Goal: Communication & Community: Share content

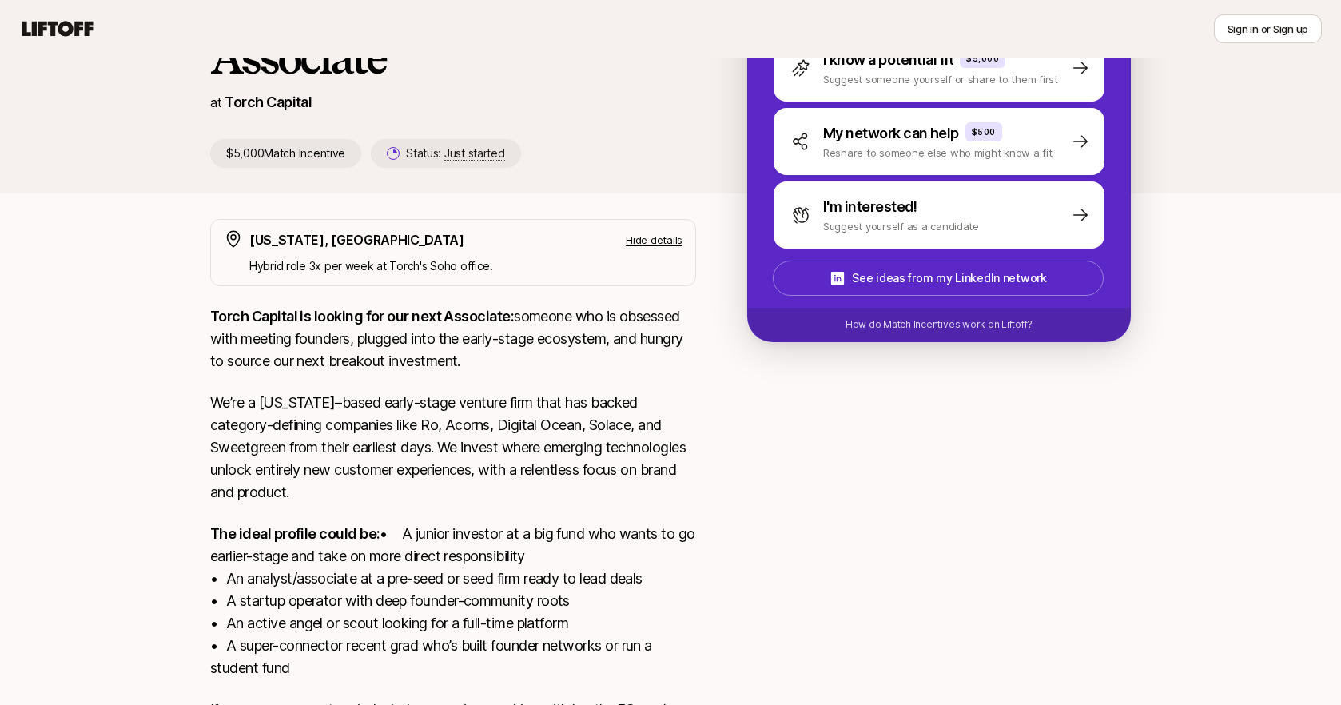
scroll to position [170, 0]
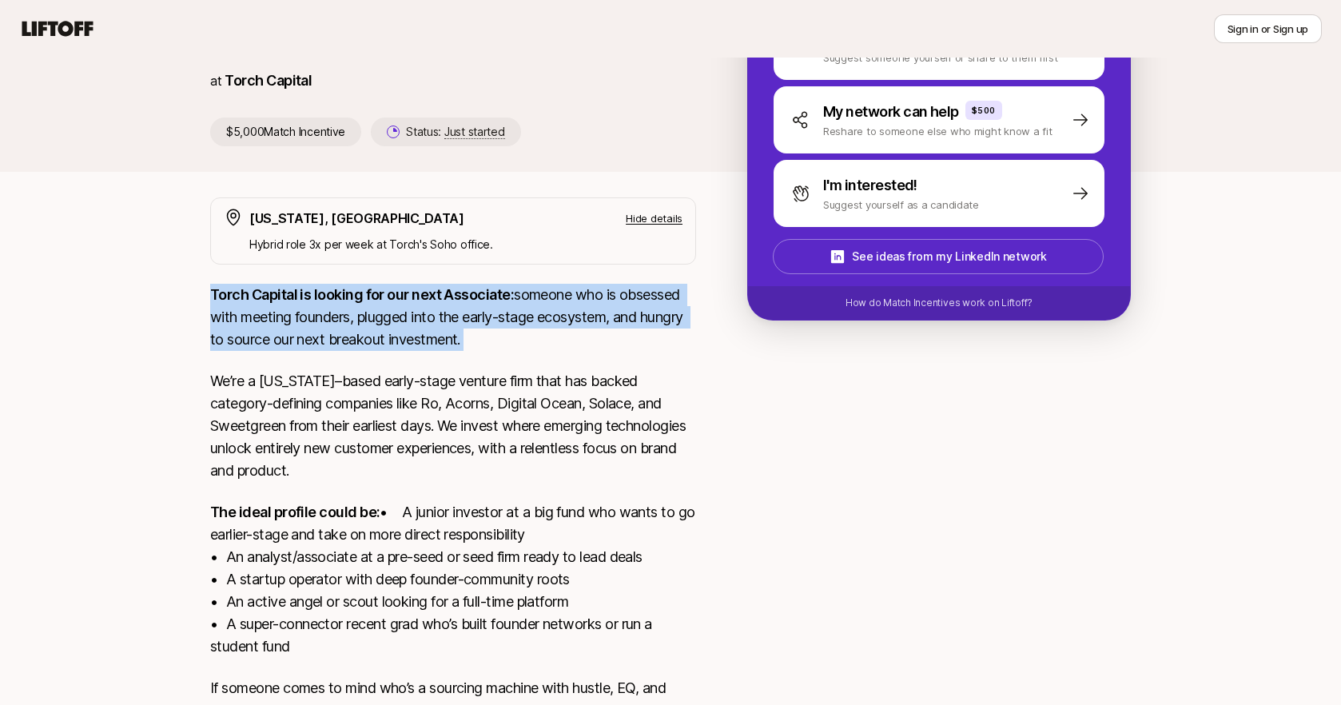
drag, startPoint x: 209, startPoint y: 291, endPoint x: 337, endPoint y: 360, distance: 146.3
click at [337, 360] on div "[US_STATE], [GEOGRAPHIC_DATA] Hide details Hybrid role 3x per week at [PERSON_N…" at bounding box center [670, 485] width 959 height 576
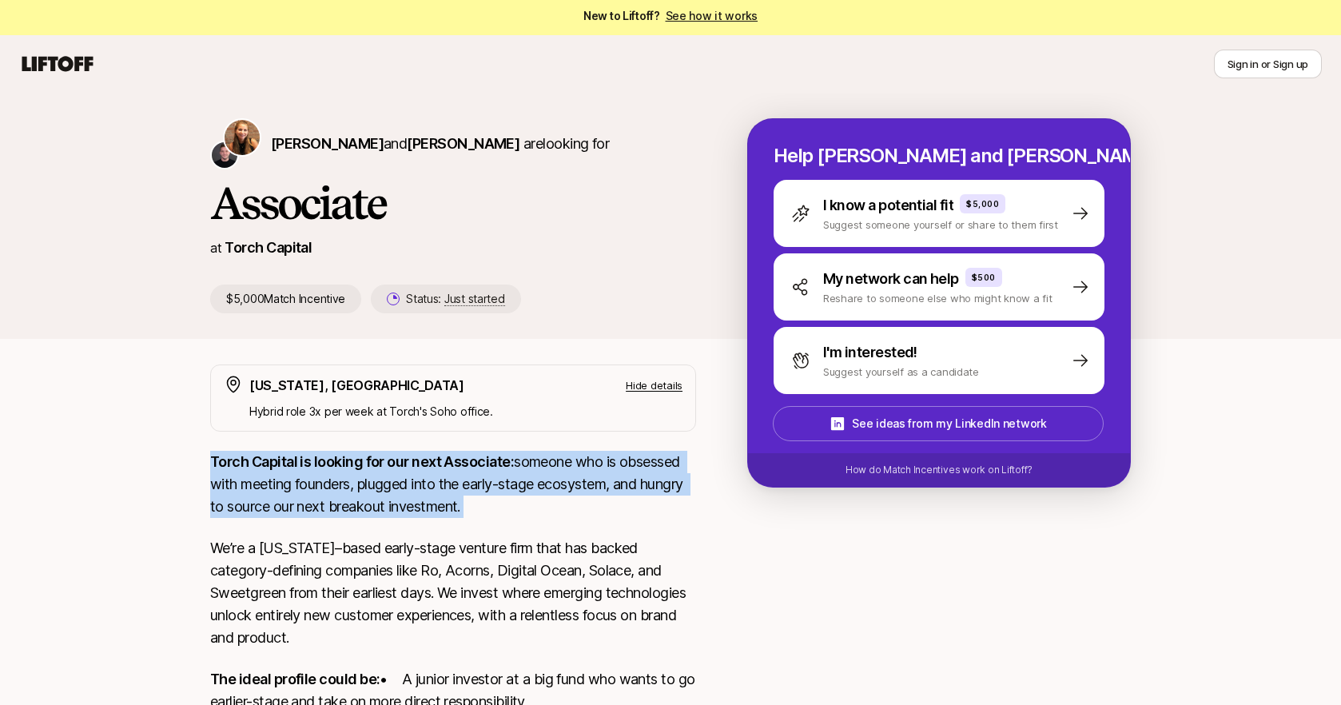
scroll to position [0, 0]
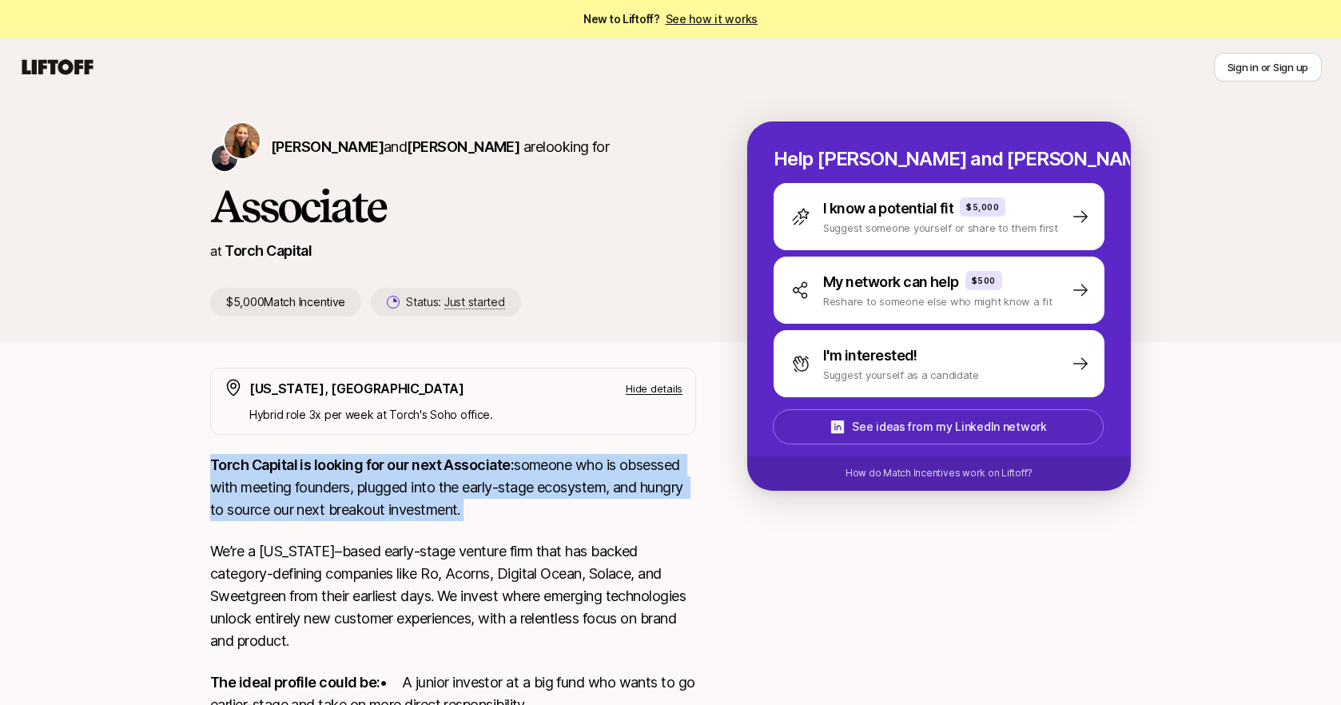
click at [942, 427] on p "See ideas from my LinkedIn network" at bounding box center [949, 426] width 194 height 19
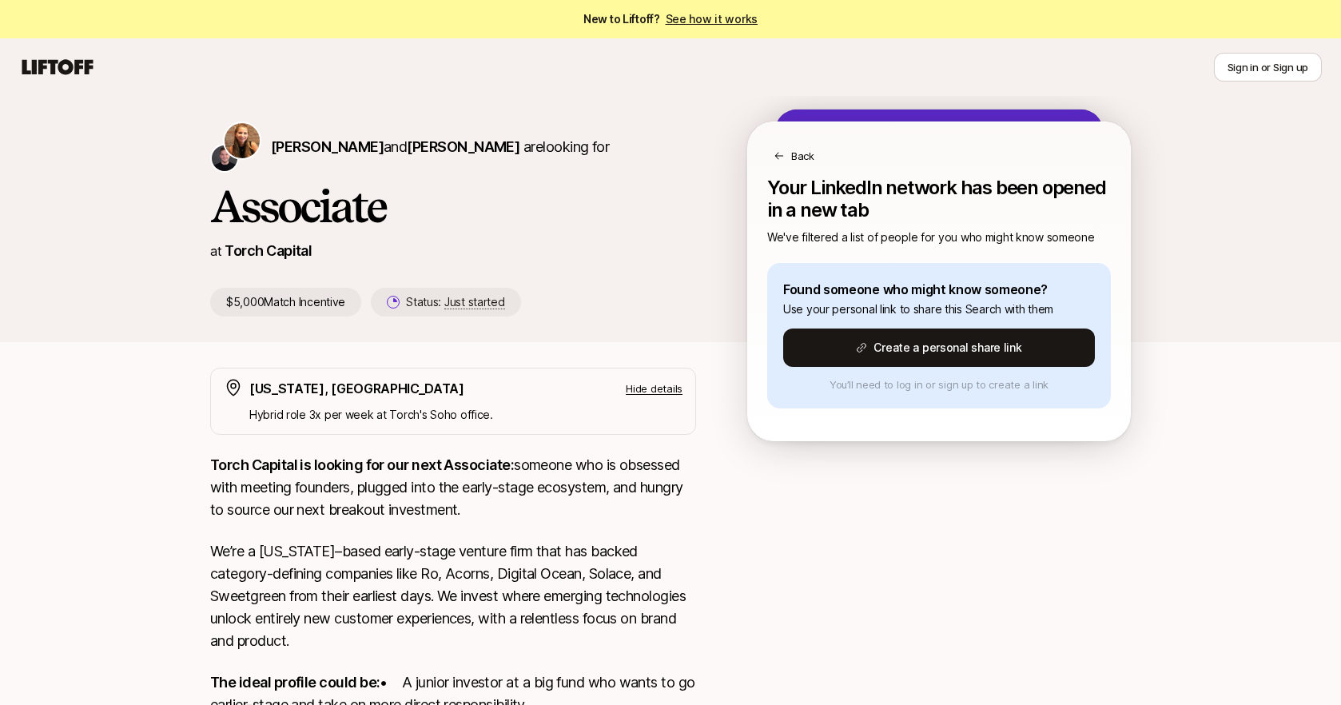
click at [775, 156] on icon at bounding box center [779, 155] width 11 height 11
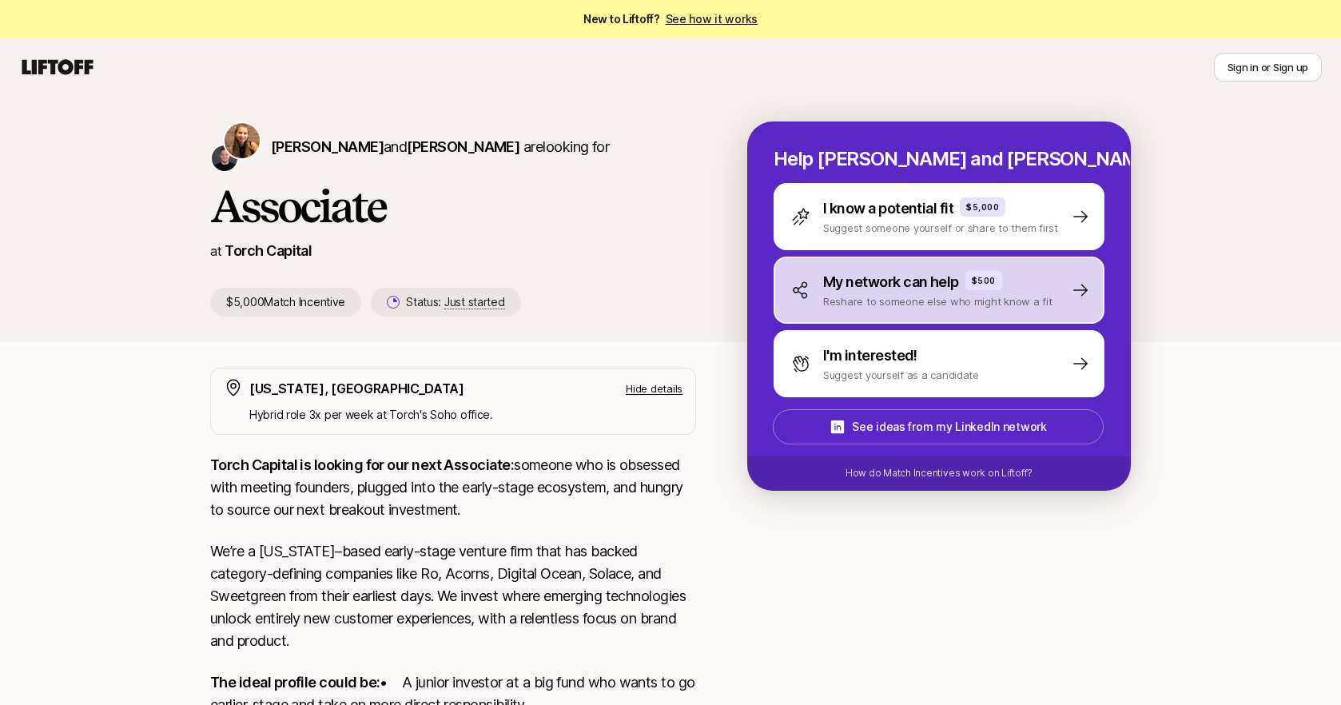
click at [884, 287] on p "My network can help" at bounding box center [891, 282] width 136 height 22
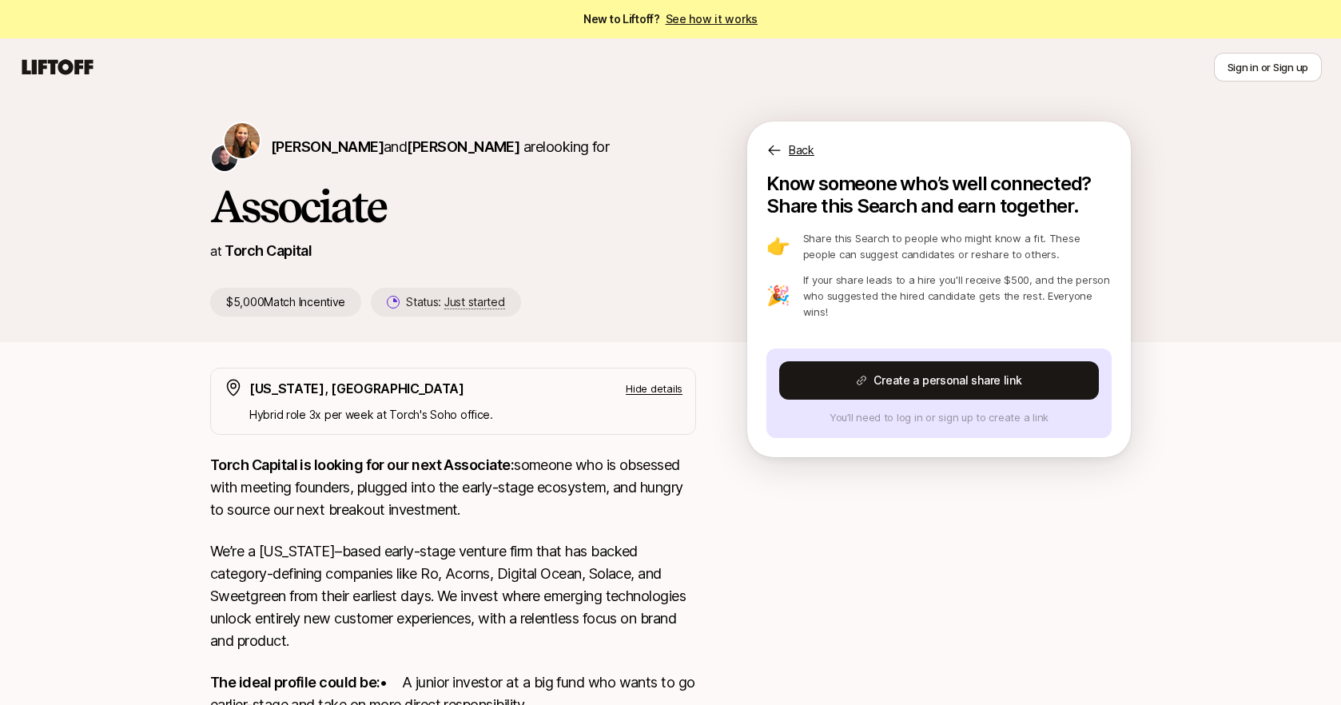
click at [774, 153] on icon at bounding box center [775, 150] width 16 height 16
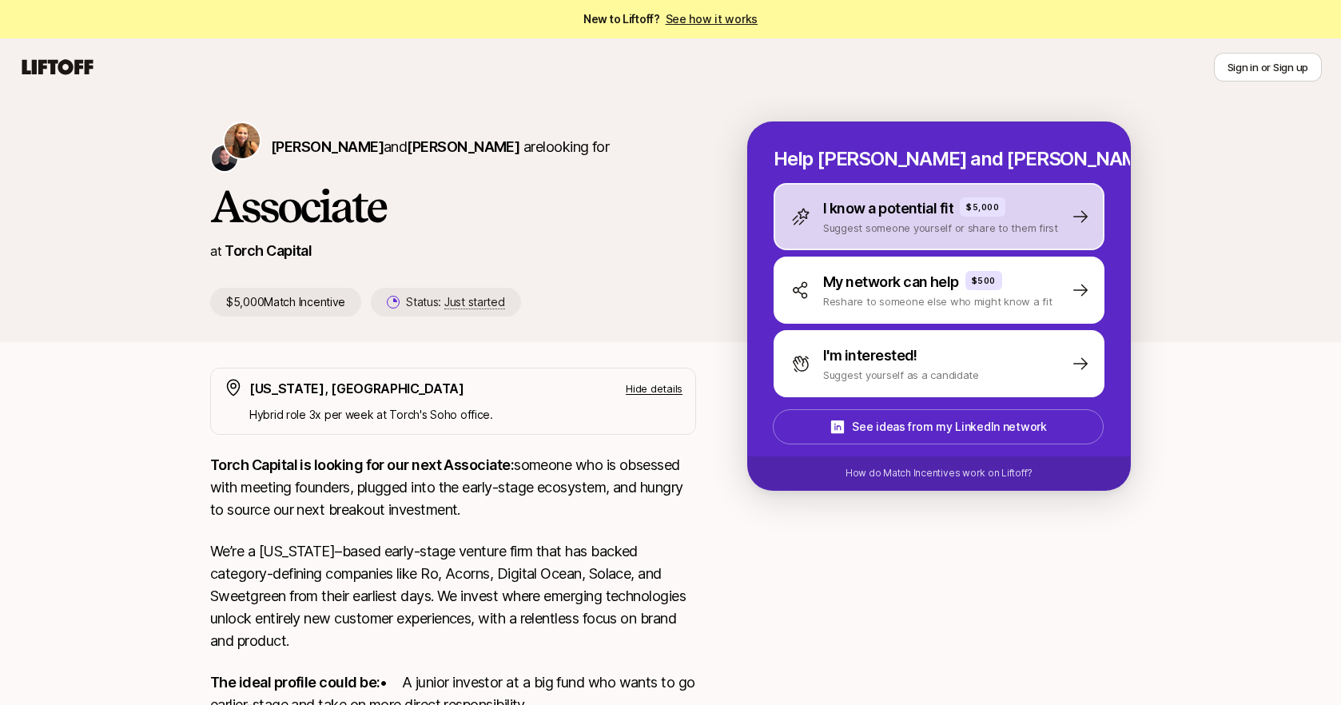
click at [898, 214] on p "I know a potential fit" at bounding box center [888, 208] width 130 height 22
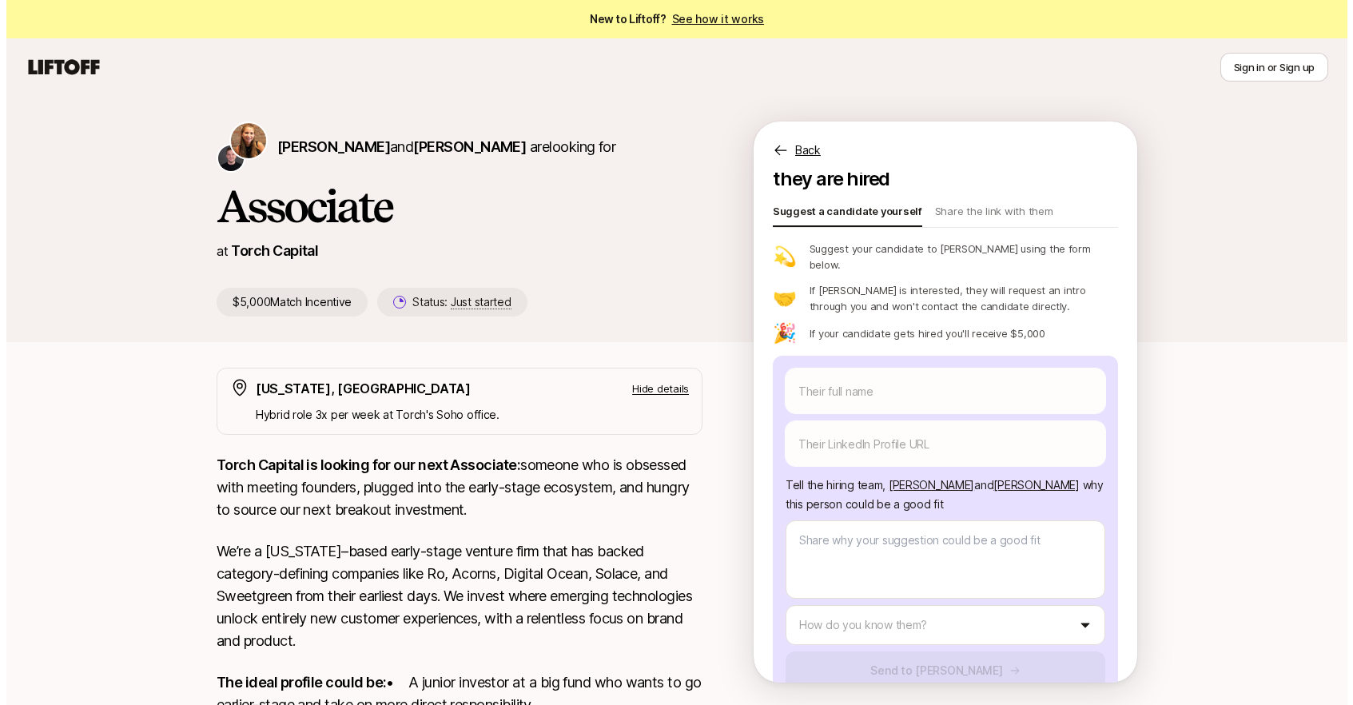
scroll to position [79, 0]
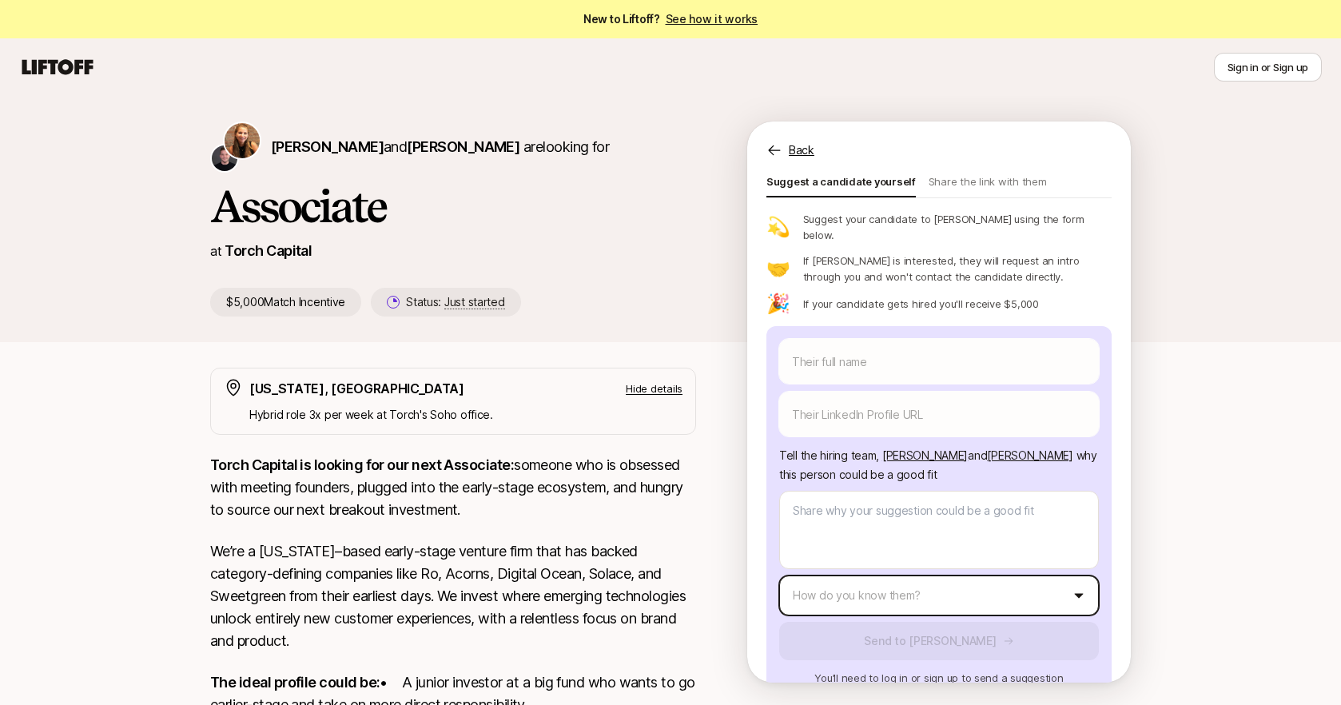
click at [1014, 559] on html "New to Liftoff? See how it works Sign in or Sign up Sign in or Sign up [PERSON_…" at bounding box center [670, 352] width 1341 height 705
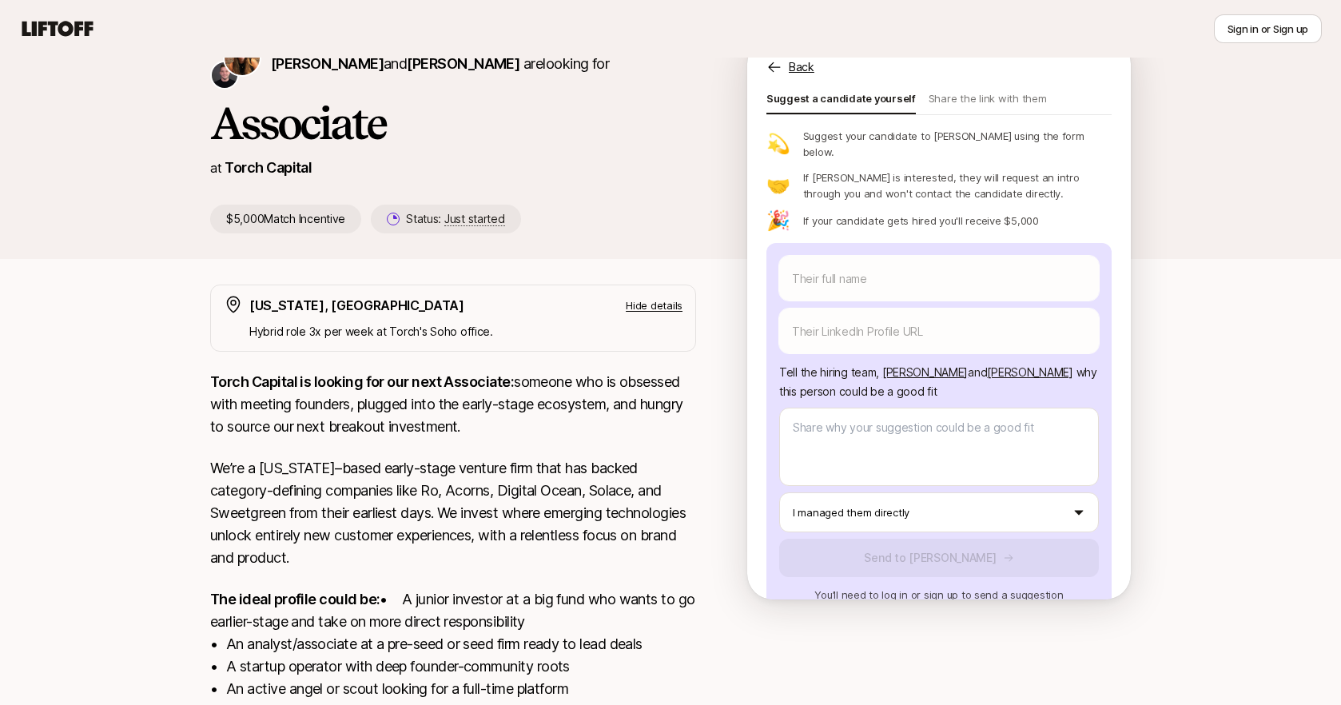
scroll to position [86, 0]
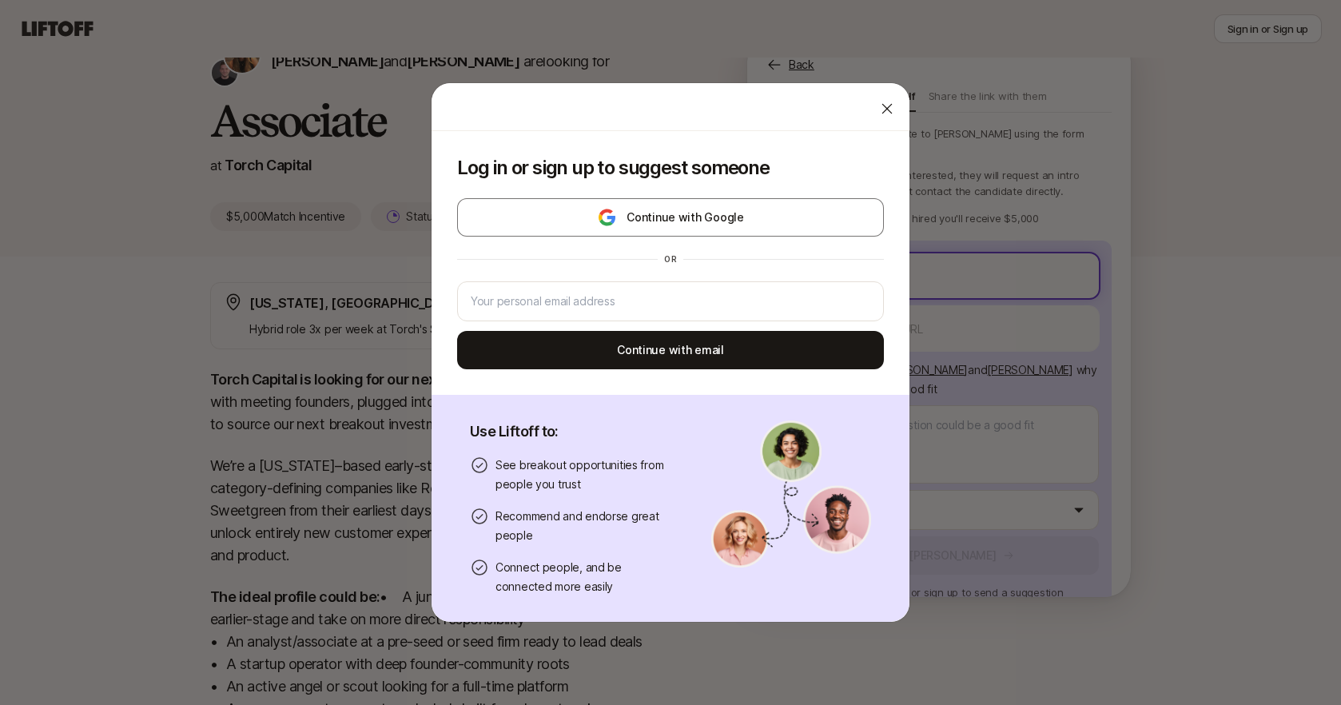
click at [812, 244] on body "New to Liftoff? See how it works Sign in or Sign up Sign in or Sign up [PERSON_…" at bounding box center [670, 266] width 1341 height 705
type textarea "x"
